Goal: Task Accomplishment & Management: Use online tool/utility

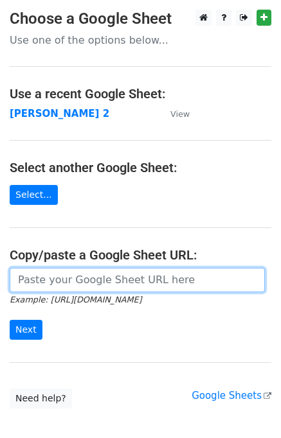
drag, startPoint x: 61, startPoint y: 287, endPoint x: 5, endPoint y: 278, distance: 56.6
click at [60, 287] on input "url" at bounding box center [137, 280] width 255 height 24
click at [57, 284] on input "url" at bounding box center [137, 280] width 255 height 24
type input "https://docs.google.com/spreadsheets/d/1ZDlVQjaDibfPTpoRrnWj8pjn7YSOO7xEi0WZbgJ…"
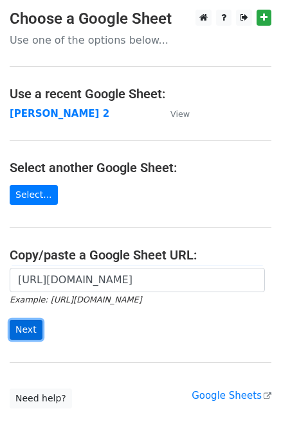
click at [21, 332] on input "Next" at bounding box center [26, 330] width 33 height 20
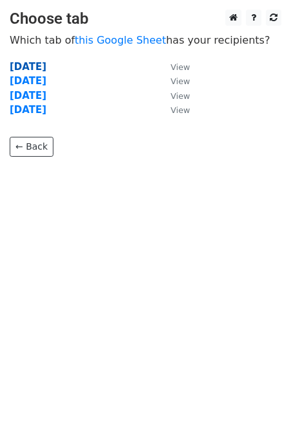
click at [28, 64] on strong "Tuesday" at bounding box center [28, 67] width 37 height 12
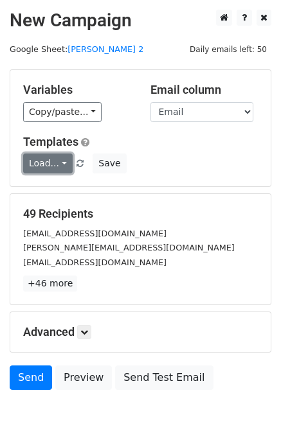
click at [56, 163] on link "Load..." at bounding box center [48, 164] width 50 height 20
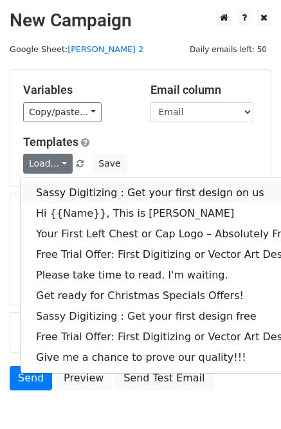
click at [74, 192] on link "Sassy Digitizing : Get your first design on us" at bounding box center [185, 193] width 329 height 21
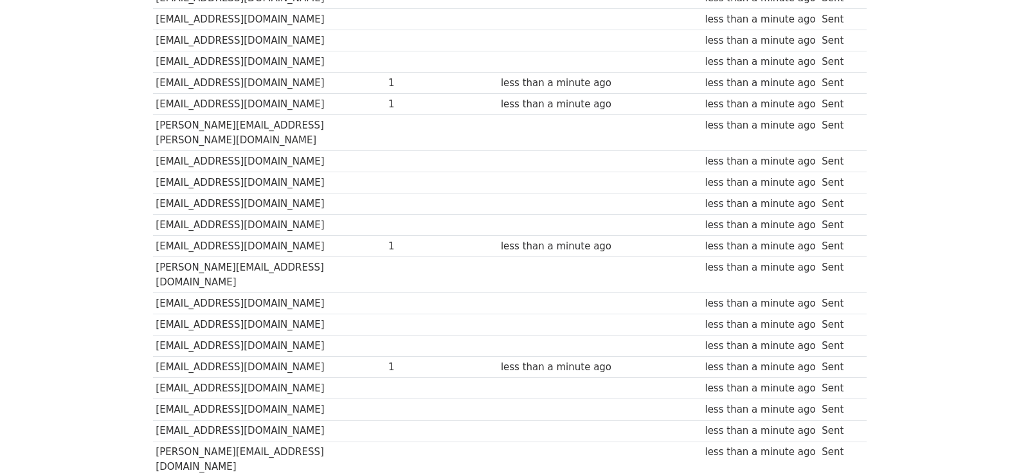
scroll to position [896, 0]
